Goal: Information Seeking & Learning: Learn about a topic

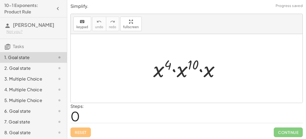
click at [89, 113] on div "Steps: 0" at bounding box center [186, 113] width 232 height 20
click at [0, 0] on div "Simplify. keyboard keypad undo undo redo redo fullscreen · x 4 · x 10 · x × Ste…" at bounding box center [0, 0] width 0 height 0
click at [179, 73] on div at bounding box center [188, 69] width 76 height 28
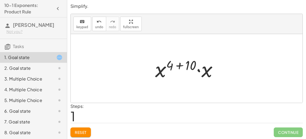
click at [205, 74] on div at bounding box center [188, 69] width 72 height 28
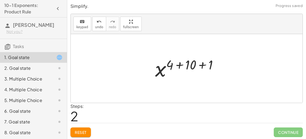
click at [186, 65] on div at bounding box center [188, 68] width 72 height 27
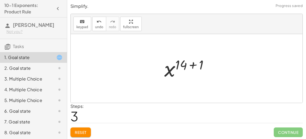
click at [182, 66] on div at bounding box center [188, 68] width 54 height 27
click at [194, 65] on div at bounding box center [188, 68] width 54 height 27
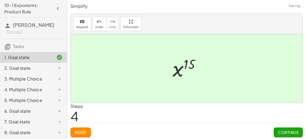
click at [284, 133] on span "Continue" at bounding box center [288, 132] width 20 height 5
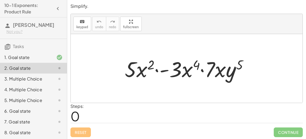
click at [37, 56] on div "1. Goal state" at bounding box center [25, 57] width 43 height 6
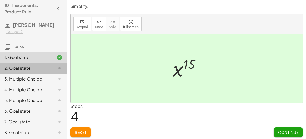
click at [39, 70] on div "2. Goal state" at bounding box center [25, 68] width 43 height 6
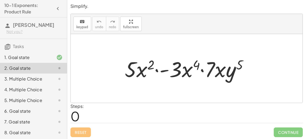
click at [183, 75] on div at bounding box center [188, 69] width 133 height 28
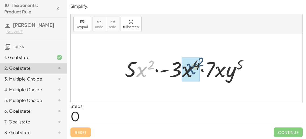
drag, startPoint x: 142, startPoint y: 70, endPoint x: 191, endPoint y: 68, distance: 48.6
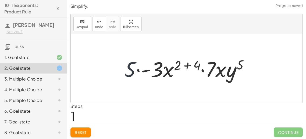
click at [129, 72] on div at bounding box center [188, 69] width 134 height 28
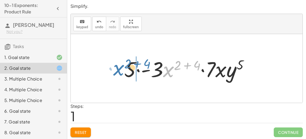
drag, startPoint x: 164, startPoint y: 71, endPoint x: 120, endPoint y: 70, distance: 44.9
click at [120, 70] on div "· 5 · x 2 · - 3 · x 4 · 7 · x · y 5 · x ( + 2 + 4 ) · 5 · x 2 · - 3 4 · 7 · x ·…" at bounding box center [186, 68] width 140 height 30
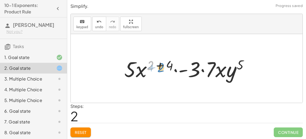
drag, startPoint x: 151, startPoint y: 64, endPoint x: 158, endPoint y: 65, distance: 7.3
click at [158, 65] on div at bounding box center [188, 69] width 134 height 28
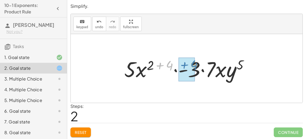
drag, startPoint x: 166, startPoint y: 66, endPoint x: 190, endPoint y: 65, distance: 24.4
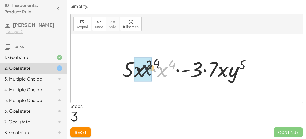
drag, startPoint x: 161, startPoint y: 73, endPoint x: 138, endPoint y: 71, distance: 22.7
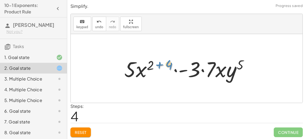
click at [165, 64] on div at bounding box center [188, 69] width 134 height 28
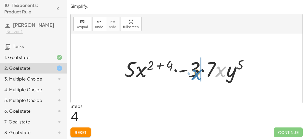
drag, startPoint x: 224, startPoint y: 73, endPoint x: 204, endPoint y: 75, distance: 20.1
click at [204, 75] on div at bounding box center [188, 69] width 134 height 28
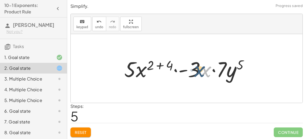
drag, startPoint x: 202, startPoint y: 73, endPoint x: 196, endPoint y: 73, distance: 6.2
click at [196, 73] on div at bounding box center [188, 69] width 134 height 28
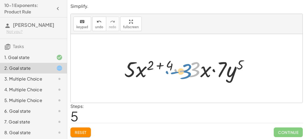
click at [195, 76] on div at bounding box center [188, 69] width 134 height 28
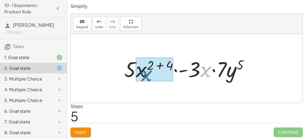
drag, startPoint x: 209, startPoint y: 72, endPoint x: 149, endPoint y: 76, distance: 60.0
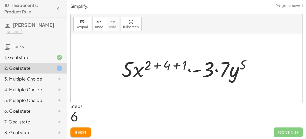
click at [171, 66] on div at bounding box center [188, 69] width 139 height 28
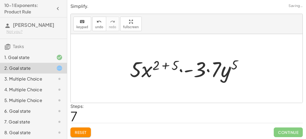
click at [164, 65] on div at bounding box center [188, 69] width 122 height 28
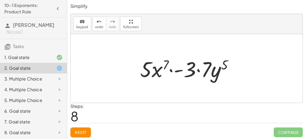
click at [85, 128] on button "Reset" at bounding box center [80, 133] width 20 height 10
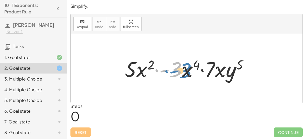
drag, startPoint x: 177, startPoint y: 72, endPoint x: 186, endPoint y: 73, distance: 8.9
click at [186, 73] on div at bounding box center [188, 69] width 133 height 28
click at [180, 75] on div at bounding box center [188, 69] width 133 height 28
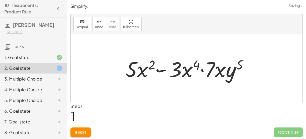
click at [180, 77] on div at bounding box center [188, 69] width 133 height 28
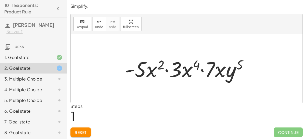
click at [151, 73] on div at bounding box center [188, 69] width 133 height 28
click at [139, 73] on div at bounding box center [188, 69] width 133 height 28
drag, startPoint x: 139, startPoint y: 73, endPoint x: 142, endPoint y: 69, distance: 4.5
click at [142, 69] on div at bounding box center [188, 69] width 133 height 28
drag, startPoint x: 234, startPoint y: 71, endPoint x: 258, endPoint y: 74, distance: 24.0
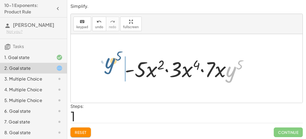
drag, startPoint x: 227, startPoint y: 74, endPoint x: 98, endPoint y: 64, distance: 129.3
click at [98, 64] on div "· 5 · x 2 · - 3 · x 4 · 7 · x · y 5 · y 5 · 5 · x 2 · - 3 · x 4 · 7 · x · y 5" at bounding box center [186, 68] width 231 height 69
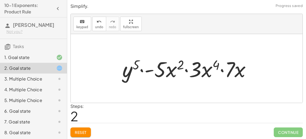
click at [171, 72] on div at bounding box center [189, 69] width 138 height 28
drag, startPoint x: 163, startPoint y: 71, endPoint x: 168, endPoint y: 69, distance: 5.6
click at [168, 69] on div at bounding box center [189, 69] width 138 height 28
click at [168, 70] on div at bounding box center [189, 69] width 138 height 28
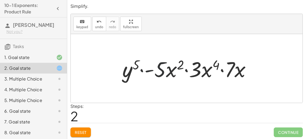
click at [168, 70] on div at bounding box center [189, 69] width 138 height 28
click at [169, 71] on div at bounding box center [189, 69] width 138 height 28
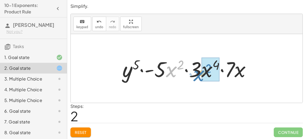
drag, startPoint x: 169, startPoint y: 71, endPoint x: 196, endPoint y: 75, distance: 27.2
click at [196, 75] on div at bounding box center [189, 69] width 138 height 28
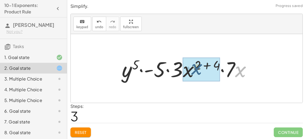
drag, startPoint x: 237, startPoint y: 75, endPoint x: 193, endPoint y: 73, distance: 44.1
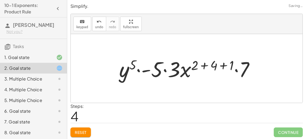
click at [195, 62] on div at bounding box center [188, 69] width 144 height 28
click at [198, 66] on div at bounding box center [188, 69] width 144 height 28
click at [218, 65] on div at bounding box center [188, 69] width 144 height 28
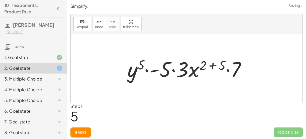
click at [213, 66] on div at bounding box center [189, 69] width 128 height 28
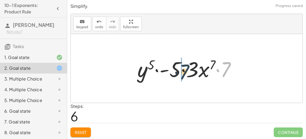
drag, startPoint x: 224, startPoint y: 74, endPoint x: 174, endPoint y: 77, distance: 50.3
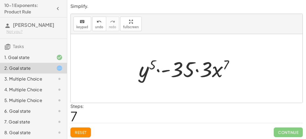
click at [83, 132] on span "Reset" at bounding box center [81, 132] width 12 height 5
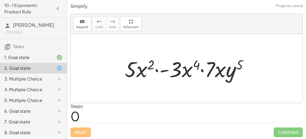
click at [83, 132] on div "Reset Continue" at bounding box center [186, 130] width 232 height 14
click at [176, 72] on div at bounding box center [188, 69] width 133 height 28
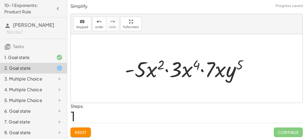
click at [147, 75] on div at bounding box center [188, 69] width 133 height 28
click at [135, 80] on div at bounding box center [188, 69] width 133 height 28
click at [139, 70] on div at bounding box center [188, 69] width 133 height 28
drag, startPoint x: 139, startPoint y: 70, endPoint x: 147, endPoint y: 72, distance: 8.0
click at [147, 72] on div at bounding box center [188, 69] width 133 height 28
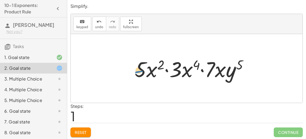
drag, startPoint x: 130, startPoint y: 59, endPoint x: 138, endPoint y: 59, distance: 7.5
click at [138, 59] on div at bounding box center [188, 69] width 133 height 28
click at [144, 71] on div at bounding box center [188, 69] width 133 height 28
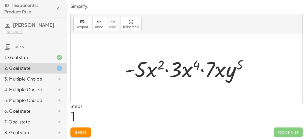
click at [144, 71] on div at bounding box center [188, 69] width 133 height 28
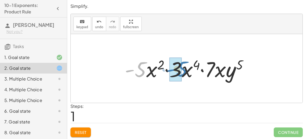
drag, startPoint x: 145, startPoint y: 77, endPoint x: 186, endPoint y: 77, distance: 40.8
click at [186, 77] on div at bounding box center [188, 69] width 133 height 28
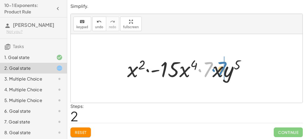
drag, startPoint x: 212, startPoint y: 75, endPoint x: 226, endPoint y: 75, distance: 14.0
click at [226, 75] on div at bounding box center [188, 69] width 128 height 28
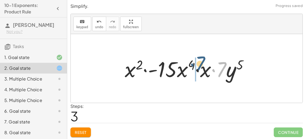
drag, startPoint x: 222, startPoint y: 70, endPoint x: 200, endPoint y: 64, distance: 22.5
click at [200, 64] on div at bounding box center [188, 69] width 133 height 28
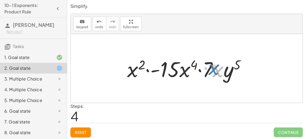
drag, startPoint x: 213, startPoint y: 77, endPoint x: 208, endPoint y: 75, distance: 5.7
click at [208, 75] on div at bounding box center [188, 69] width 128 height 28
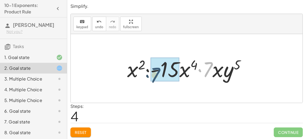
drag, startPoint x: 209, startPoint y: 65, endPoint x: 156, endPoint y: 71, distance: 53.2
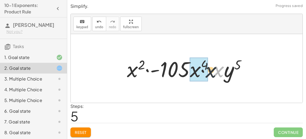
drag, startPoint x: 215, startPoint y: 70, endPoint x: 197, endPoint y: 70, distance: 17.7
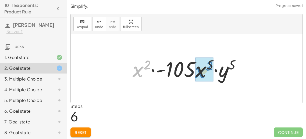
drag, startPoint x: 135, startPoint y: 72, endPoint x: 197, endPoint y: 73, distance: 62.8
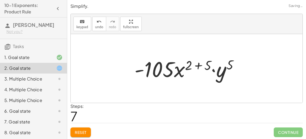
click at [196, 62] on div at bounding box center [189, 69] width 114 height 28
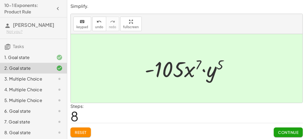
click at [202, 117] on div "Steps: 8" at bounding box center [186, 113] width 232 height 20
click at [289, 133] on span "Continue" at bounding box center [288, 132] width 20 height 5
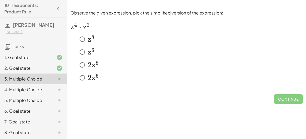
click at [88, 52] on span "z" at bounding box center [89, 52] width 3 height 9
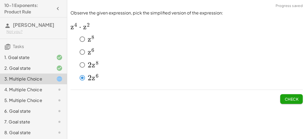
click at [292, 97] on span "Check" at bounding box center [291, 99] width 14 height 5
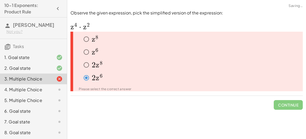
click at [28, 80] on div "3. Multiple Choice" at bounding box center [25, 79] width 43 height 6
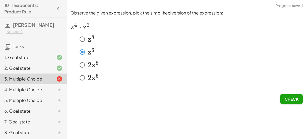
click at [289, 99] on span "Check" at bounding box center [291, 99] width 14 height 5
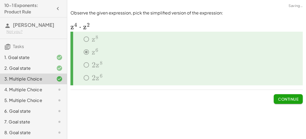
click at [34, 91] on div "4. Multiple Choice" at bounding box center [25, 89] width 43 height 6
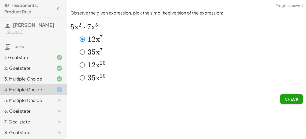
click at [286, 101] on span "Check" at bounding box center [291, 99] width 14 height 5
click at [295, 94] on span "Check" at bounding box center [291, 97] width 23 height 14
click at [294, 99] on span "Check" at bounding box center [291, 99] width 14 height 5
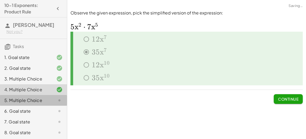
click at [32, 97] on div "5. Multiple Choice" at bounding box center [25, 100] width 43 height 6
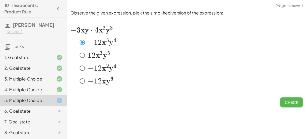
click at [288, 104] on span "Check" at bounding box center [291, 102] width 14 height 5
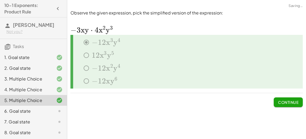
click at [37, 113] on div "6. Goal state" at bounding box center [25, 111] width 43 height 6
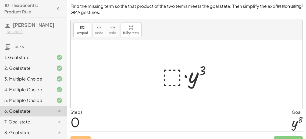
click at [173, 77] on div at bounding box center [188, 75] width 59 height 28
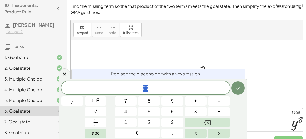
click at [237, 45] on div at bounding box center [186, 74] width 231 height 69
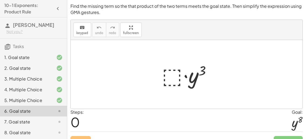
click at [202, 68] on div at bounding box center [188, 75] width 59 height 28
click at [175, 77] on div at bounding box center [188, 75] width 59 height 28
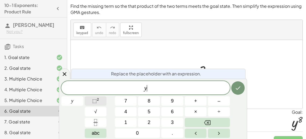
click at [99, 102] on span "⬚ 2" at bounding box center [95, 100] width 7 height 7
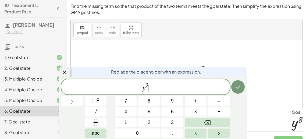
click at [148, 83] on span "2" at bounding box center [146, 86] width 3 height 6
click at [194, 44] on div at bounding box center [186, 74] width 231 height 69
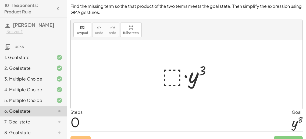
click at [173, 77] on div at bounding box center [188, 75] width 59 height 28
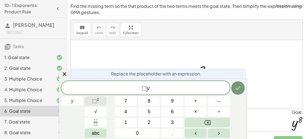
click at [100, 102] on button "⬚ 2" at bounding box center [96, 100] width 22 height 9
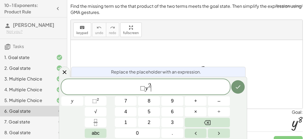
click at [144, 88] on span "⬚" at bounding box center [142, 88] width 5 height 6
click at [149, 86] on span "​ y 2" at bounding box center [145, 87] width 168 height 10
click at [147, 83] on span "2" at bounding box center [146, 86] width 3 height 6
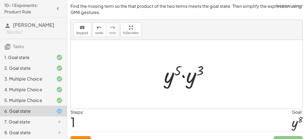
click at [225, 126] on div "Steps: 1 Goal: y 8" at bounding box center [186, 120] width 232 height 22
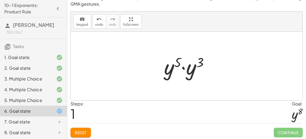
scroll to position [9, 0]
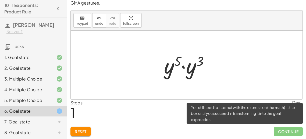
click at [286, 133] on span "Continue" at bounding box center [287, 132] width 29 height 10
click at [282, 128] on span "Continue" at bounding box center [287, 132] width 29 height 10
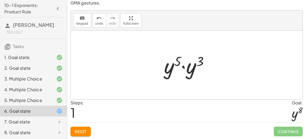
click at [157, 122] on div "Reset Continue" at bounding box center [186, 129] width 232 height 14
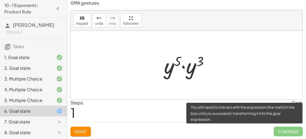
click at [284, 129] on span "Continue" at bounding box center [287, 132] width 29 height 10
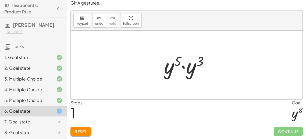
click at [173, 67] on div at bounding box center [188, 65] width 54 height 28
click at [177, 64] on div at bounding box center [188, 65] width 54 height 28
click at [171, 64] on div at bounding box center [188, 65] width 54 height 28
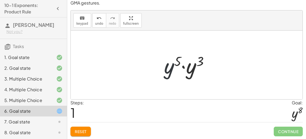
click at [160, 70] on div "· ⬚ · y 3 · · y 3 y 5" at bounding box center [186, 65] width 61 height 30
click at [179, 72] on div at bounding box center [188, 65] width 54 height 28
click at [179, 72] on div at bounding box center [188, 65] width 51 height 27
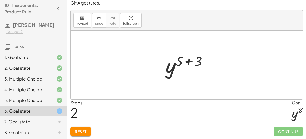
click at [191, 58] on div at bounding box center [188, 65] width 51 height 27
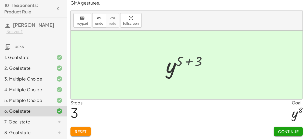
click at [191, 58] on div at bounding box center [188, 65] width 32 height 27
click at [291, 131] on span "Continue" at bounding box center [288, 131] width 20 height 5
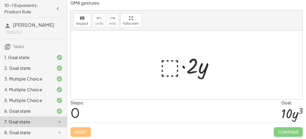
click at [178, 74] on div at bounding box center [188, 65] width 63 height 28
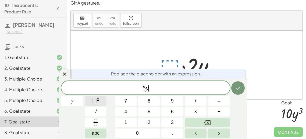
click at [92, 102] on span "⬚" at bounding box center [94, 100] width 5 height 5
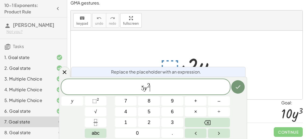
click at [149, 83] on span "2" at bounding box center [148, 86] width 3 height 6
click at [240, 87] on icon "Done" at bounding box center [237, 87] width 6 height 6
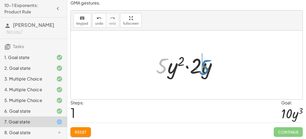
drag, startPoint x: 163, startPoint y: 67, endPoint x: 205, endPoint y: 68, distance: 41.9
click at [205, 68] on div at bounding box center [188, 65] width 70 height 28
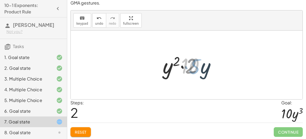
click at [204, 68] on div at bounding box center [188, 65] width 65 height 28
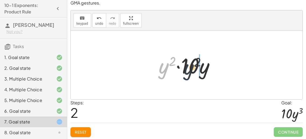
drag, startPoint x: 161, startPoint y: 70, endPoint x: 198, endPoint y: 69, distance: 37.3
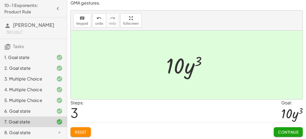
click at [287, 130] on span "Continue" at bounding box center [288, 132] width 20 height 5
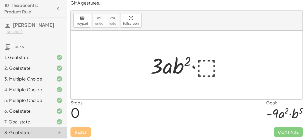
click at [204, 67] on div at bounding box center [188, 65] width 82 height 28
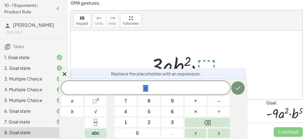
click at [238, 66] on div at bounding box center [186, 65] width 231 height 69
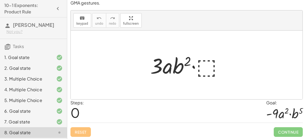
click at [212, 64] on div at bounding box center [188, 65] width 82 height 28
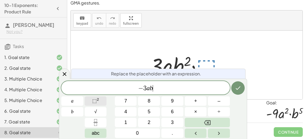
click at [88, 100] on button "⬚ 2" at bounding box center [96, 100] width 22 height 9
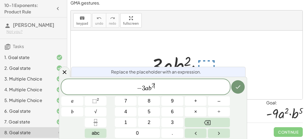
click at [154, 85] on span "2 ​" at bounding box center [152, 86] width 3 height 6
click at [238, 86] on icon "Done" at bounding box center [237, 87] width 6 height 6
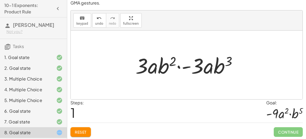
click at [200, 73] on div at bounding box center [188, 65] width 111 height 28
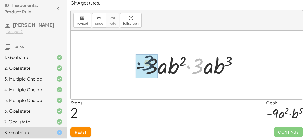
drag, startPoint x: 200, startPoint y: 71, endPoint x: 157, endPoint y: 70, distance: 43.3
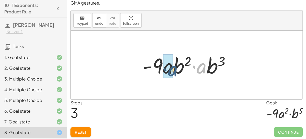
drag, startPoint x: 203, startPoint y: 70, endPoint x: 167, endPoint y: 71, distance: 36.8
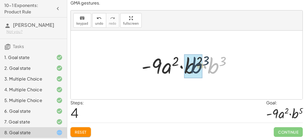
drag, startPoint x: 214, startPoint y: 68, endPoint x: 193, endPoint y: 67, distance: 21.0
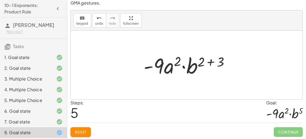
click at [218, 62] on div at bounding box center [188, 65] width 95 height 28
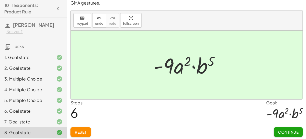
click at [291, 135] on button "Continue" at bounding box center [287, 132] width 29 height 10
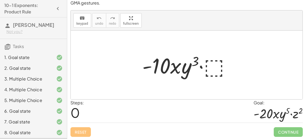
click at [219, 62] on div at bounding box center [188, 65] width 98 height 28
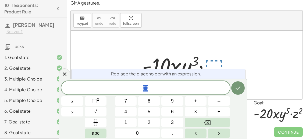
click at [225, 74] on div "Replace the placeholder with an expression." at bounding box center [158, 74] width 174 height 10
click at [152, 85] on span "⬚" at bounding box center [145, 89] width 168 height 8
click at [102, 101] on button "⬚ 2" at bounding box center [96, 100] width 22 height 9
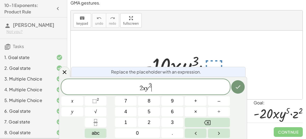
click at [154, 85] on span "2 x y 2 ​" at bounding box center [145, 87] width 168 height 10
click at [102, 100] on button "⬚ 2" at bounding box center [96, 100] width 22 height 9
click at [234, 85] on button "Done" at bounding box center [237, 86] width 13 height 13
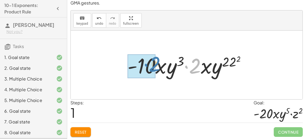
drag, startPoint x: 196, startPoint y: 69, endPoint x: 154, endPoint y: 67, distance: 41.1
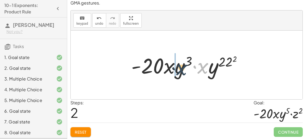
drag, startPoint x: 206, startPoint y: 70, endPoint x: 179, endPoint y: 71, distance: 26.3
click at [179, 71] on div at bounding box center [188, 65] width 120 height 28
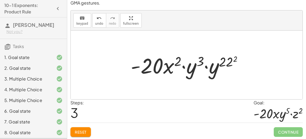
click at [181, 61] on div at bounding box center [188, 65] width 121 height 28
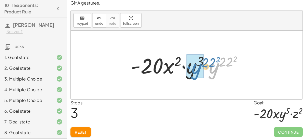
drag, startPoint x: 213, startPoint y: 68, endPoint x: 195, endPoint y: 69, distance: 18.0
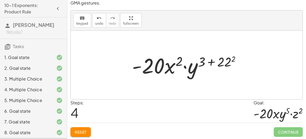
click at [83, 134] on span "Reset" at bounding box center [81, 132] width 12 height 5
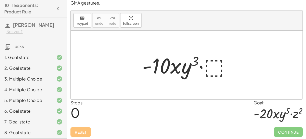
click at [210, 70] on div at bounding box center [188, 65] width 98 height 28
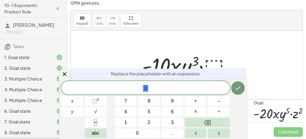
click at [210, 70] on div "Replace the placeholder with an expression." at bounding box center [158, 74] width 174 height 10
click at [148, 85] on span "⬚" at bounding box center [145, 89] width 168 height 8
click at [97, 103] on span "⬚" at bounding box center [94, 100] width 5 height 5
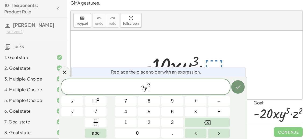
click at [160, 95] on div "2 y 2 ​" at bounding box center [145, 86] width 168 height 15
click at [199, 113] on button "×" at bounding box center [195, 111] width 22 height 9
click at [94, 100] on span "⬚" at bounding box center [94, 100] width 5 height 5
click at [236, 81] on button "Done" at bounding box center [237, 86] width 13 height 13
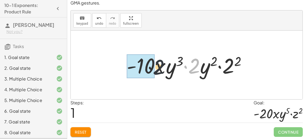
drag, startPoint x: 198, startPoint y: 70, endPoint x: 142, endPoint y: 71, distance: 55.9
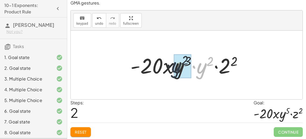
drag, startPoint x: 200, startPoint y: 73, endPoint x: 177, endPoint y: 73, distance: 22.6
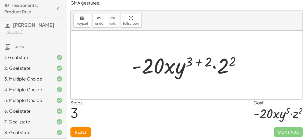
click at [205, 60] on div at bounding box center [188, 65] width 119 height 28
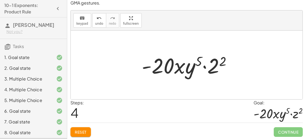
click at [173, 64] on div at bounding box center [188, 65] width 99 height 28
click at [171, 65] on div at bounding box center [188, 65] width 99 height 28
click at [0, 0] on div "Find the missing term so the that product of the two terms meets the goal state…" at bounding box center [0, 0] width 0 height 0
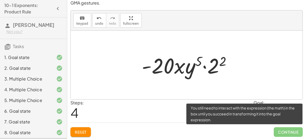
click at [288, 132] on span "Continue" at bounding box center [287, 132] width 29 height 10
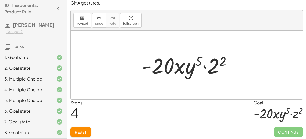
click at [208, 69] on div at bounding box center [188, 65] width 99 height 28
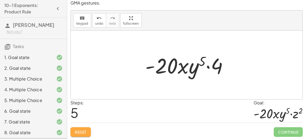
click at [86, 133] on span "Reset" at bounding box center [81, 132] width 12 height 5
click at [87, 133] on div "Reset Continue" at bounding box center [186, 130] width 232 height 14
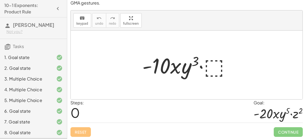
click at [219, 63] on div at bounding box center [188, 65] width 98 height 28
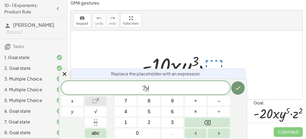
click at [93, 102] on span "⬚" at bounding box center [94, 100] width 5 height 5
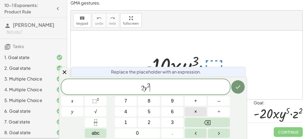
click at [189, 113] on button "×" at bounding box center [195, 111] width 22 height 9
click at [126, 121] on span "1" at bounding box center [125, 122] width 3 height 7
click at [89, 102] on button "⬚ 2" at bounding box center [96, 100] width 22 height 9
click at [191, 102] on button "+" at bounding box center [195, 100] width 22 height 9
click at [118, 120] on button "1" at bounding box center [126, 122] width 22 height 9
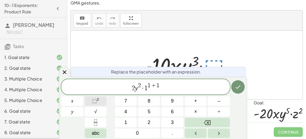
click at [99, 103] on button "⬚ 2" at bounding box center [96, 100] width 22 height 9
click at [166, 89] on span "2 y 2 · 1 1 ​" at bounding box center [145, 87] width 168 height 10
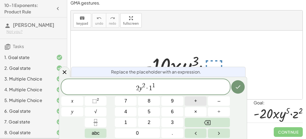
click at [203, 102] on button "+" at bounding box center [195, 100] width 22 height 9
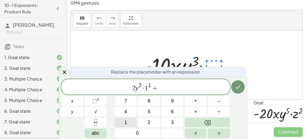
click at [124, 121] on span "1" at bounding box center [125, 122] width 3 height 7
click at [95, 101] on span "⬚" at bounding box center [94, 100] width 5 height 5
click at [162, 86] on span "2 y 2 · 1 1 + 1 2 ​" at bounding box center [145, 87] width 168 height 10
click at [234, 86] on icon "Done" at bounding box center [237, 87] width 6 height 6
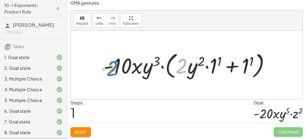
drag, startPoint x: 182, startPoint y: 74, endPoint x: 111, endPoint y: 77, distance: 70.1
click at [111, 77] on div at bounding box center [189, 65] width 176 height 31
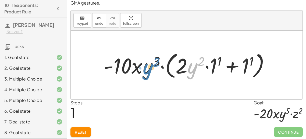
drag, startPoint x: 192, startPoint y: 70, endPoint x: 177, endPoint y: 75, distance: 16.5
click at [177, 75] on div at bounding box center [189, 65] width 176 height 31
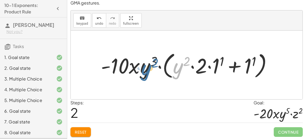
drag, startPoint x: 178, startPoint y: 71, endPoint x: 144, endPoint y: 71, distance: 33.8
click at [144, 71] on div at bounding box center [188, 65] width 180 height 31
click at [201, 69] on div at bounding box center [188, 65] width 180 height 31
click at [239, 75] on div at bounding box center [188, 65] width 180 height 31
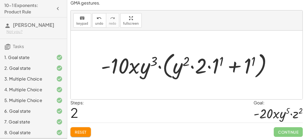
click at [232, 65] on div at bounding box center [188, 65] width 180 height 31
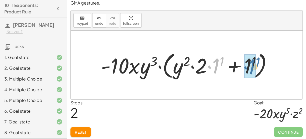
drag, startPoint x: 214, startPoint y: 63, endPoint x: 251, endPoint y: 64, distance: 36.8
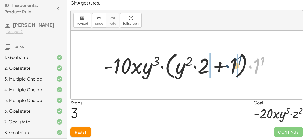
drag, startPoint x: 258, startPoint y: 65, endPoint x: 234, endPoint y: 64, distance: 24.5
click at [234, 64] on div at bounding box center [188, 65] width 176 height 31
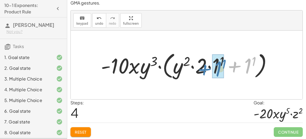
drag, startPoint x: 245, startPoint y: 67, endPoint x: 217, endPoint y: 71, distance: 28.4
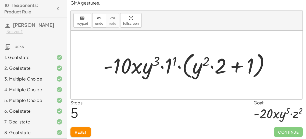
click at [81, 129] on button "Reset" at bounding box center [80, 132] width 20 height 10
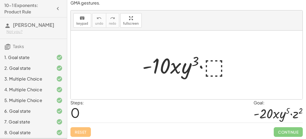
click at [209, 71] on div at bounding box center [188, 65] width 98 height 28
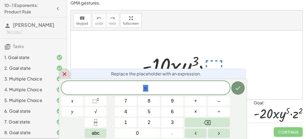
click at [65, 74] on icon at bounding box center [64, 74] width 6 height 6
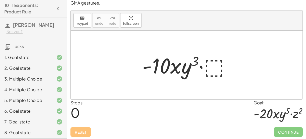
scroll to position [44, 0]
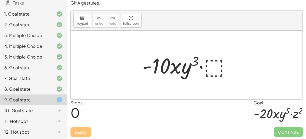
click at [212, 62] on div at bounding box center [188, 65] width 98 height 28
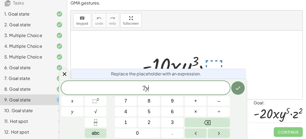
click at [212, 61] on div at bounding box center [188, 65] width 98 height 28
click at [103, 97] on button "⬚ 2" at bounding box center [96, 100] width 22 height 9
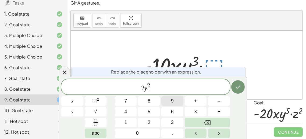
click at [165, 97] on button "9" at bounding box center [172, 100] width 22 height 9
click at [192, 113] on button "×" at bounding box center [195, 111] width 22 height 9
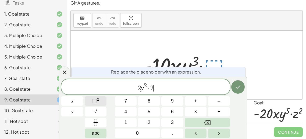
click at [102, 99] on button "⬚ 2" at bounding box center [96, 100] width 22 height 9
click at [243, 91] on button "Done" at bounding box center [237, 86] width 13 height 13
click at [243, 91] on div at bounding box center [186, 65] width 231 height 69
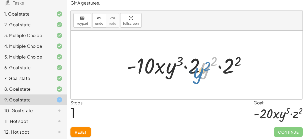
drag, startPoint x: 204, startPoint y: 70, endPoint x: 206, endPoint y: 74, distance: 4.2
click at [206, 74] on div at bounding box center [188, 65] width 129 height 28
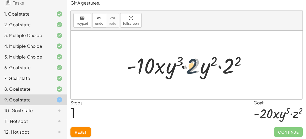
drag, startPoint x: 200, startPoint y: 72, endPoint x: 193, endPoint y: 73, distance: 6.7
click at [193, 73] on div at bounding box center [188, 65] width 129 height 28
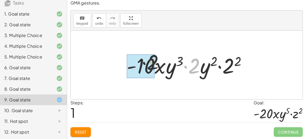
drag, startPoint x: 193, startPoint y: 71, endPoint x: 131, endPoint y: 69, distance: 62.3
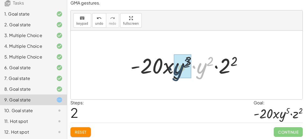
drag, startPoint x: 201, startPoint y: 74, endPoint x: 177, endPoint y: 75, distance: 24.0
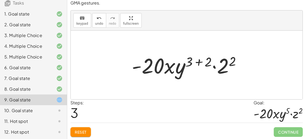
click at [211, 60] on div at bounding box center [188, 65] width 119 height 28
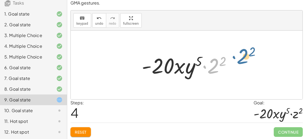
drag, startPoint x: 212, startPoint y: 72, endPoint x: 241, endPoint y: 62, distance: 30.8
click at [241, 62] on div "· - 10 · x · y 3 · ⬚ · - 10 · x · y 3 · 2 · y 2 · 2 2 · - 20 · x · y 3 · y 2 · …" at bounding box center [186, 65] width 231 height 69
click at [201, 58] on div at bounding box center [188, 65] width 99 height 28
click at [210, 63] on div at bounding box center [188, 65] width 99 height 28
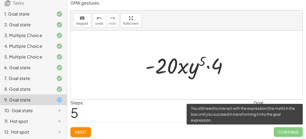
click at [289, 131] on span "Continue" at bounding box center [287, 132] width 29 height 10
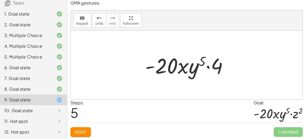
click at [83, 131] on span "Reset" at bounding box center [81, 132] width 12 height 5
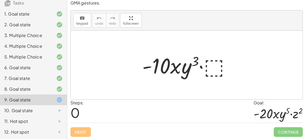
click at [210, 66] on div at bounding box center [188, 65] width 98 height 28
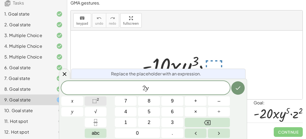
click at [96, 98] on span "⬚" at bounding box center [94, 100] width 5 height 5
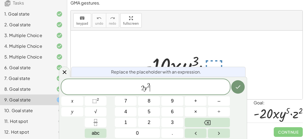
click at [142, 78] on div "Replace the placeholder with an expression. 2 y 2 ​ x y 7 8 9 + – 4 5 6 × ÷ ⬚ 2…" at bounding box center [153, 108] width 188 height 62
click at [151, 88] on span "2 y 2 ​" at bounding box center [145, 87] width 168 height 10
click at [150, 86] on span "2 y 2 ​" at bounding box center [145, 87] width 168 height 10
click at [195, 112] on span "×" at bounding box center [195, 111] width 3 height 7
click at [208, 123] on icon "Backspace" at bounding box center [207, 122] width 6 height 5
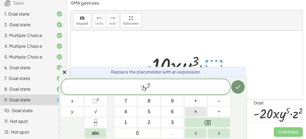
click at [200, 113] on button "×" at bounding box center [195, 111] width 22 height 9
click at [97, 101] on sup "2" at bounding box center [98, 99] width 2 height 4
click at [237, 86] on icon "Done" at bounding box center [237, 87] width 6 height 6
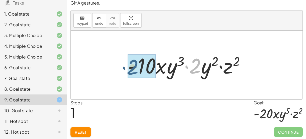
drag, startPoint x: 195, startPoint y: 70, endPoint x: 131, endPoint y: 71, distance: 64.2
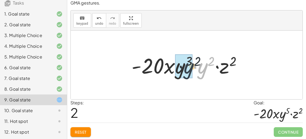
drag, startPoint x: 200, startPoint y: 70, endPoint x: 180, endPoint y: 69, distance: 19.6
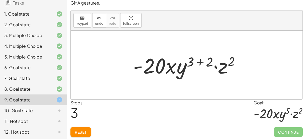
click at [209, 64] on div at bounding box center [188, 65] width 116 height 28
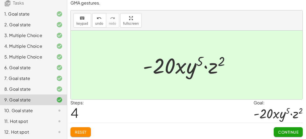
click at [297, 133] on span "Continue" at bounding box center [288, 132] width 20 height 5
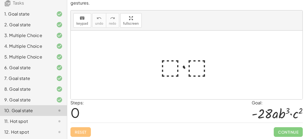
click at [182, 70] on div at bounding box center [188, 65] width 63 height 28
click at [193, 71] on div at bounding box center [188, 65] width 63 height 28
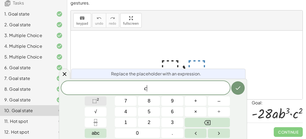
click at [98, 103] on span "⬚ 2" at bounding box center [95, 100] width 7 height 7
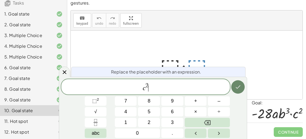
click at [240, 85] on icon "Done" at bounding box center [237, 87] width 6 height 6
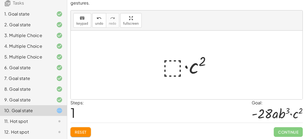
click at [171, 67] on div at bounding box center [189, 65] width 58 height 28
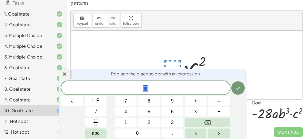
click at [189, 65] on div at bounding box center [189, 65] width 58 height 28
click at [97, 102] on span "⬚ 2" at bounding box center [95, 100] width 7 height 7
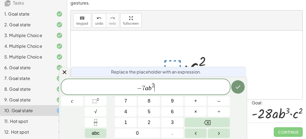
click at [154, 85] on span "− 7 a b 2 ​" at bounding box center [145, 87] width 168 height 10
click at [154, 85] on span "2 ​" at bounding box center [152, 86] width 3 height 6
click at [237, 86] on icon "Done" at bounding box center [237, 87] width 6 height 6
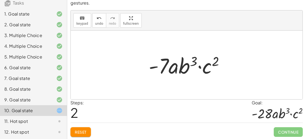
click at [203, 68] on div at bounding box center [188, 65] width 85 height 28
click at [202, 66] on div at bounding box center [188, 65] width 85 height 28
click at [202, 67] on div at bounding box center [188, 65] width 85 height 28
click at [205, 69] on div at bounding box center [188, 65] width 85 height 28
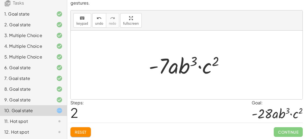
click at [84, 125] on div "Reset Continue" at bounding box center [186, 130] width 232 height 14
click at [86, 131] on span "Reset" at bounding box center [81, 132] width 12 height 5
